Goal: Ask a question

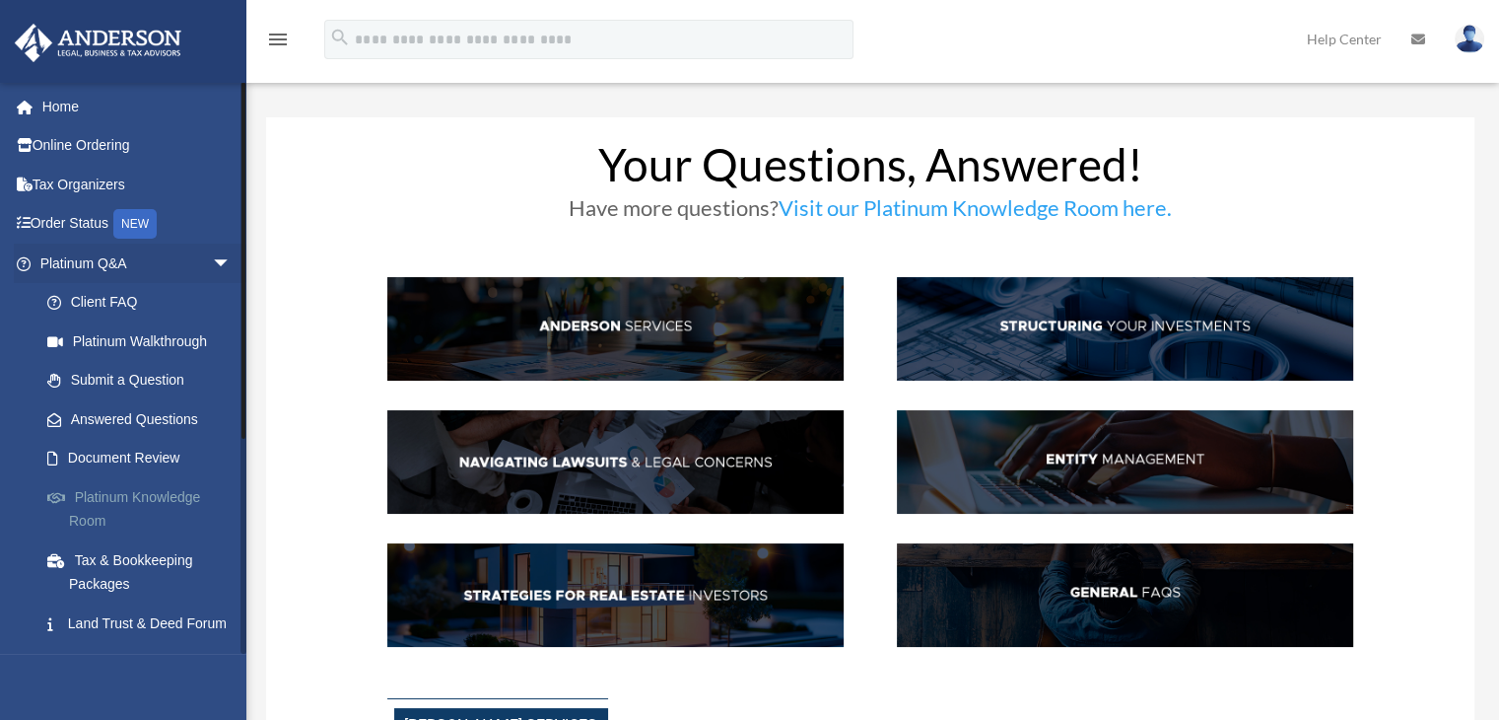
click at [134, 501] on link "Platinum Knowledge Room" at bounding box center [145, 508] width 234 height 63
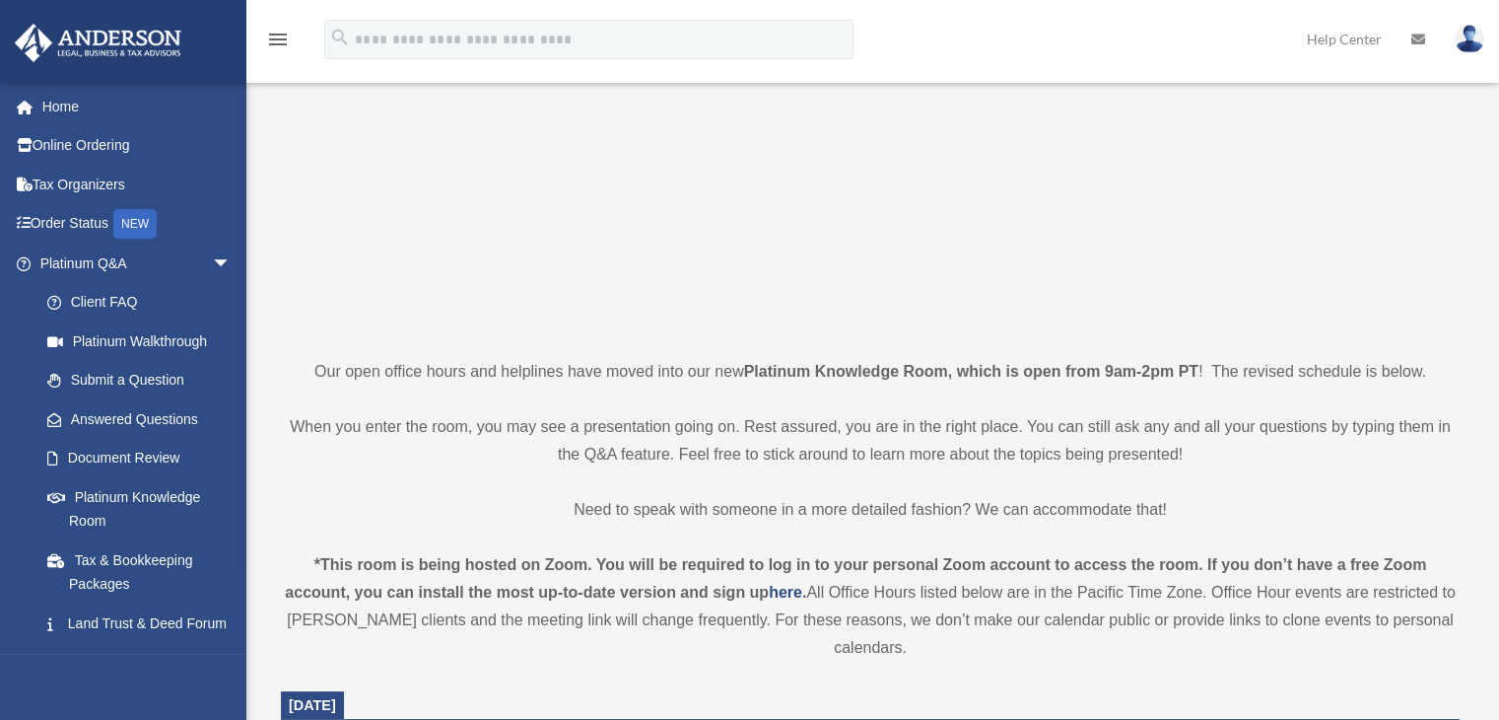
scroll to position [296, 0]
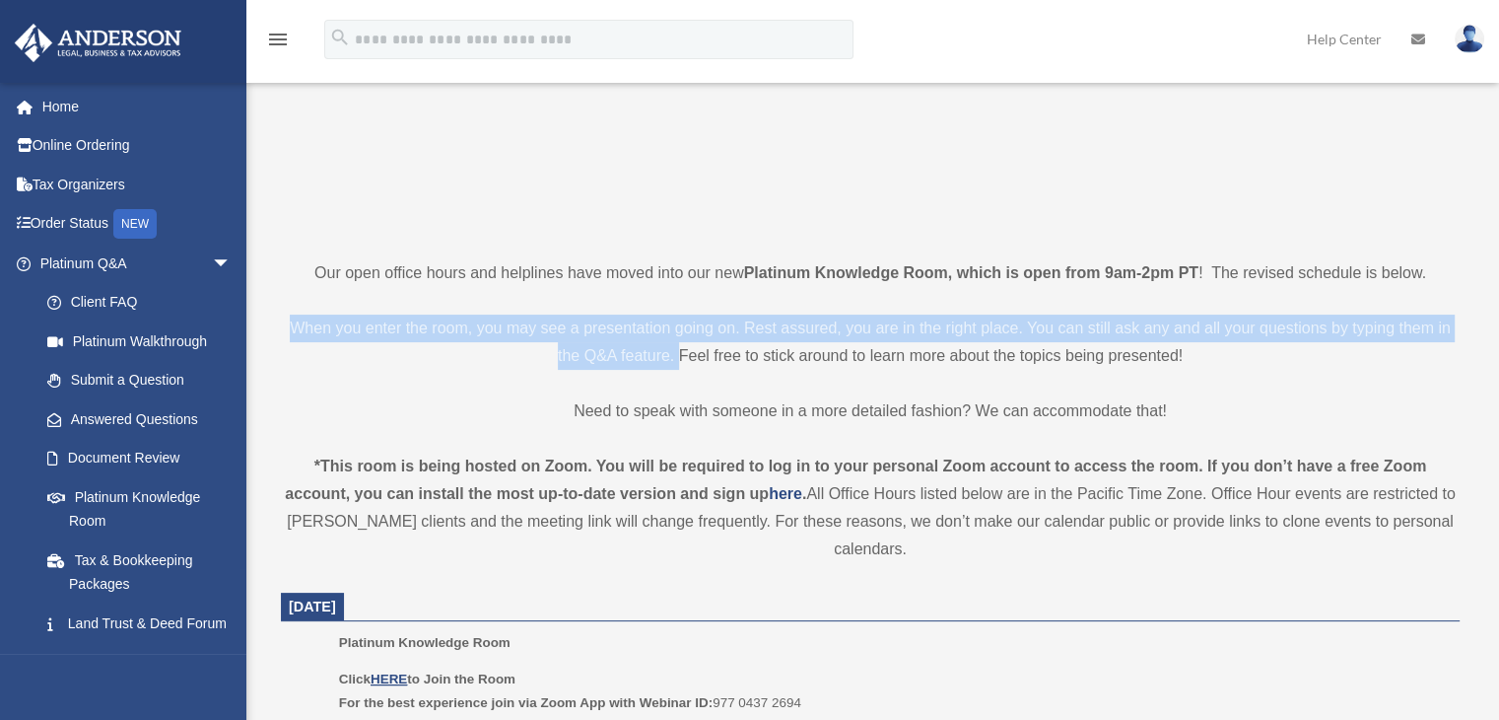
drag, startPoint x: 296, startPoint y: 328, endPoint x: 677, endPoint y: 356, distance: 382.5
click at [677, 356] on p "When you enter the room, you may see a presentation going on. Rest assured, you…" at bounding box center [870, 341] width 1179 height 55
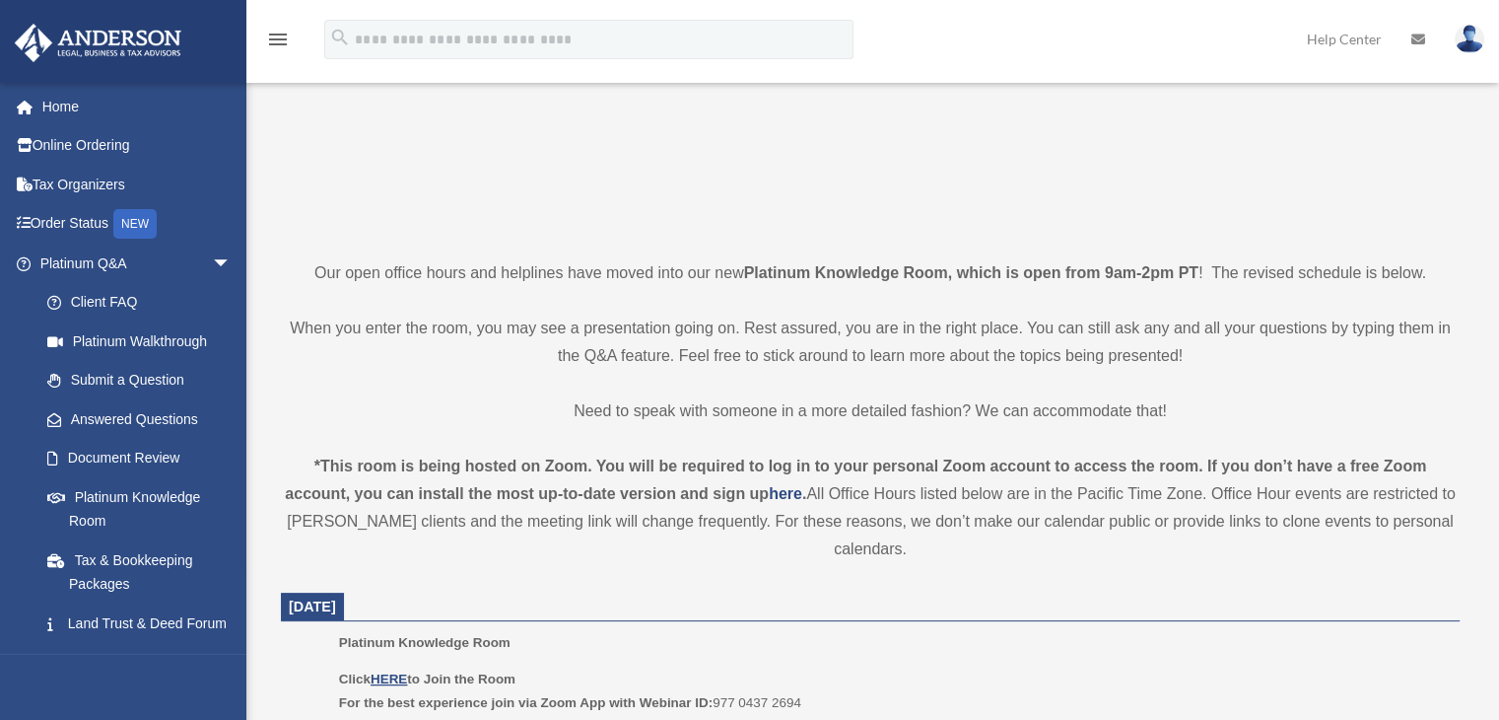
click at [439, 423] on p "Need to speak with someone in a more detailed fashion? We can accommodate that!" at bounding box center [870, 411] width 1179 height 28
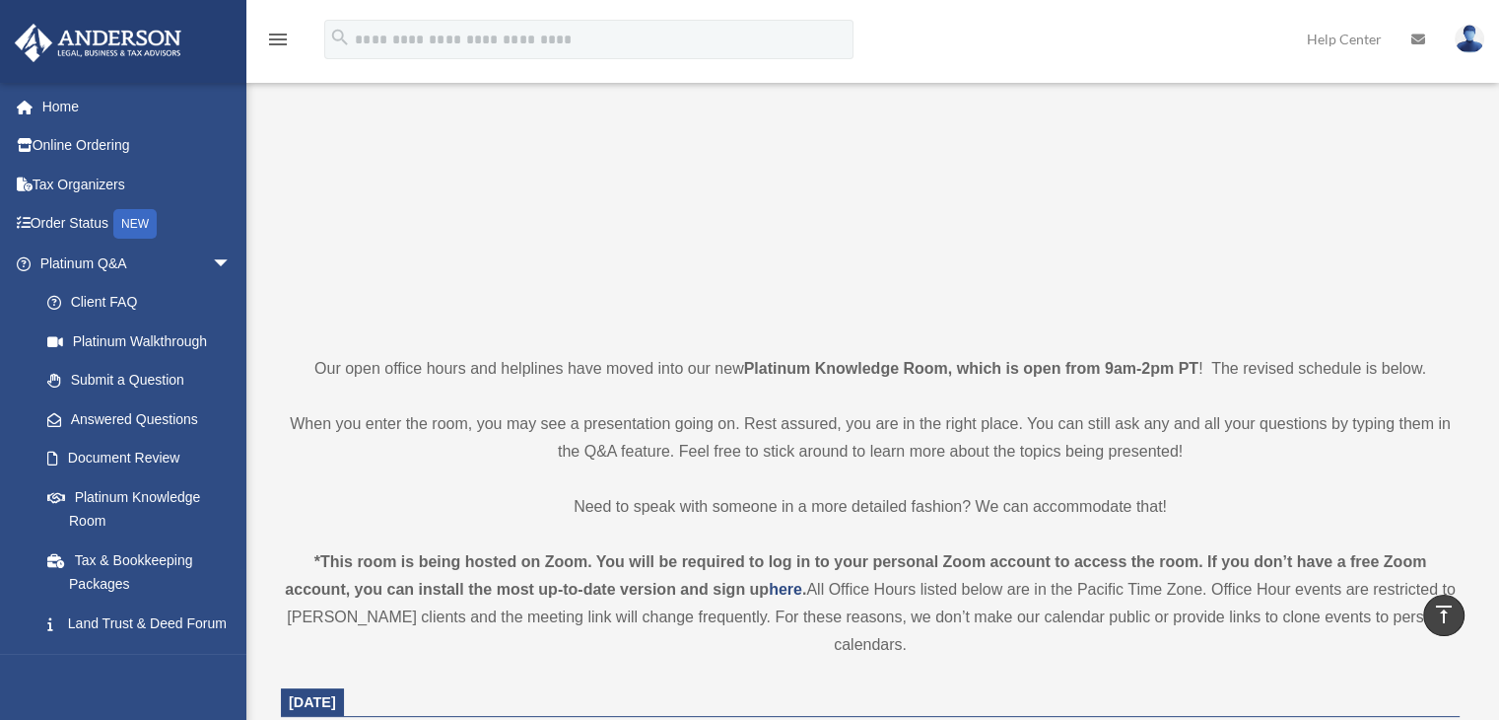
scroll to position [197, 0]
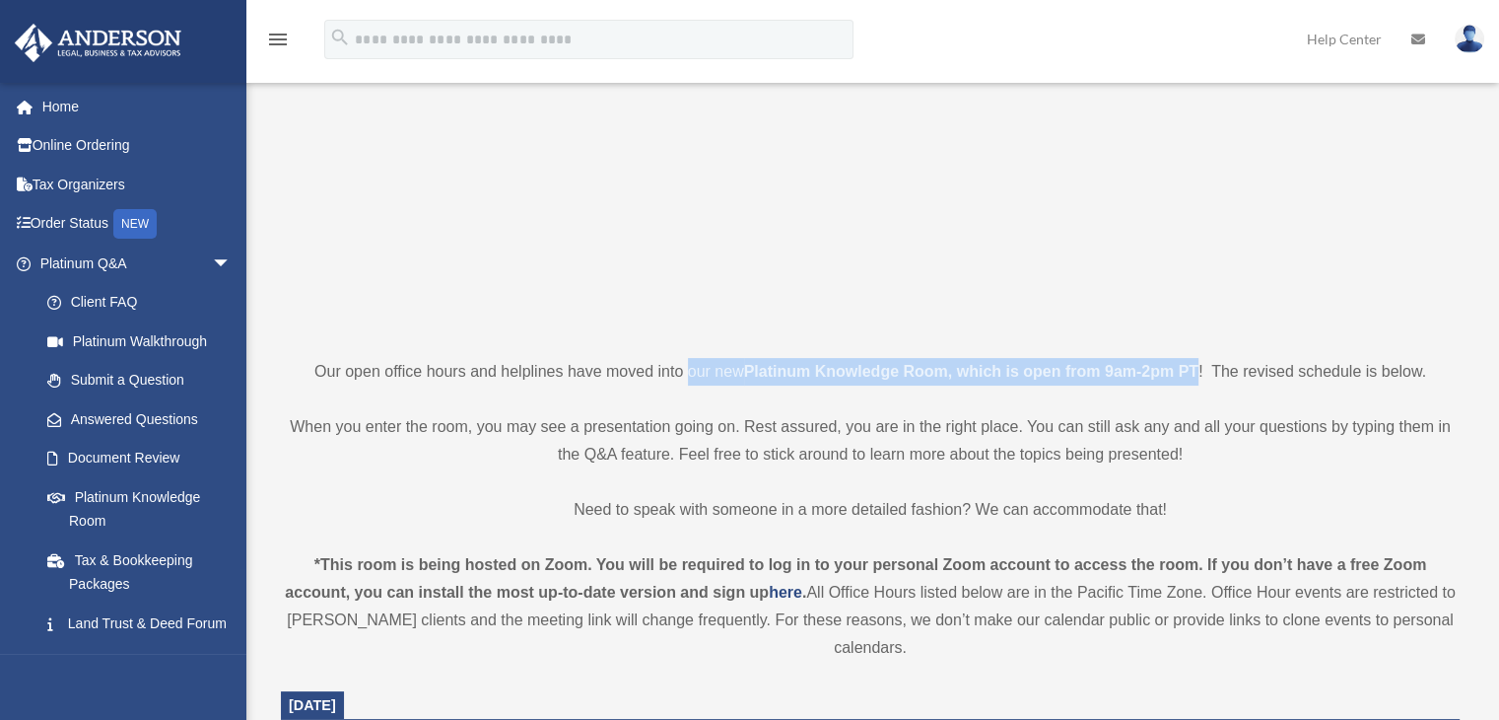
drag, startPoint x: 687, startPoint y: 376, endPoint x: 1201, endPoint y: 372, distance: 513.6
click at [1201, 372] on p "Our open office hours and helplines have moved into our new Platinum Knowledge …" at bounding box center [870, 372] width 1179 height 28
copy p "our new Platinum Knowledge Room, which is open from 9am-2pm PT"
click at [148, 383] on link "Submit a Question" at bounding box center [145, 380] width 234 height 39
